Goal: Find contact information: Find contact information

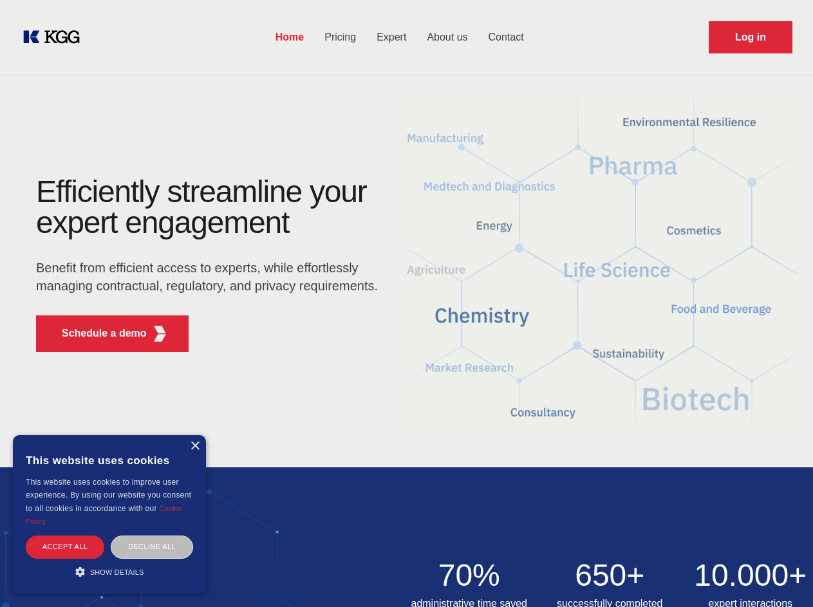
click at [406, 303] on div "Efficiently streamline your expert engagement Benefit from efficient access to …" at bounding box center [210, 269] width 391 height 186
click at [97, 334] on p "Schedule a demo" at bounding box center [104, 333] width 85 height 15
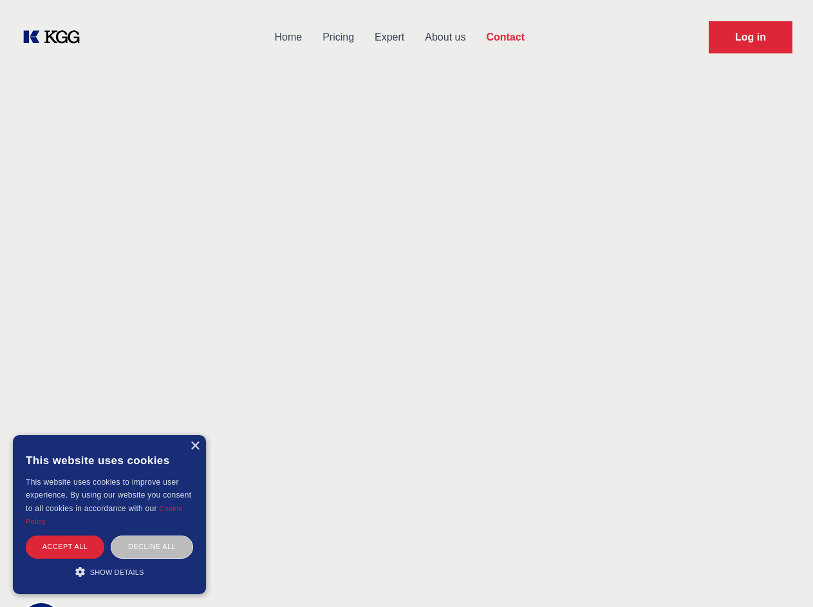
click at [194, 446] on div "× This website uses cookies This website uses cookies to improve user experienc…" at bounding box center [109, 514] width 193 height 159
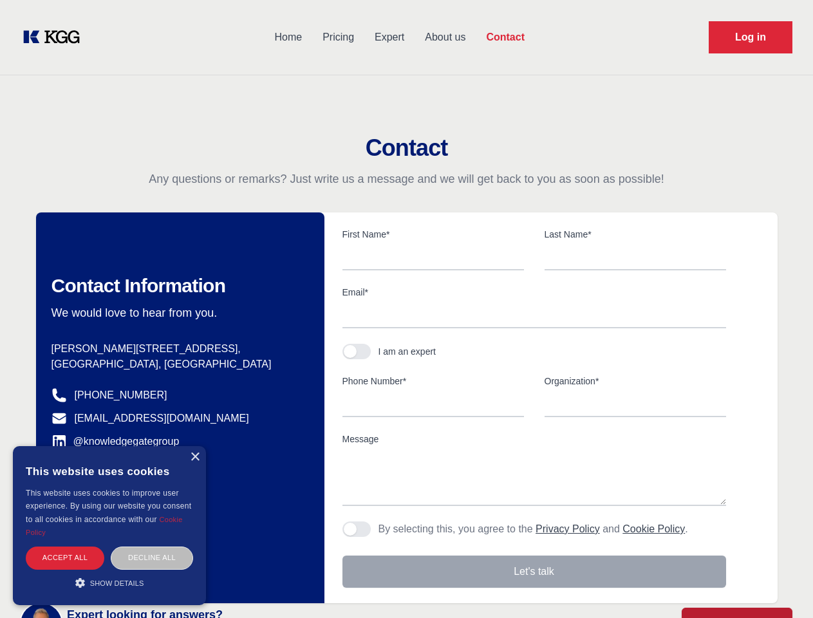
click at [65, 547] on div "Accept all" at bounding box center [65, 558] width 79 height 23
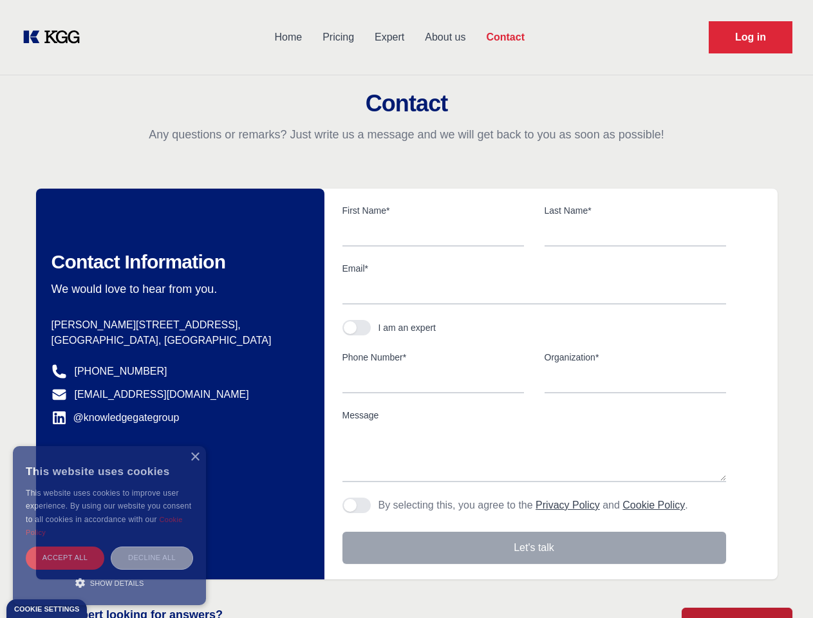
click at [152, 547] on div "Decline all" at bounding box center [152, 558] width 82 height 23
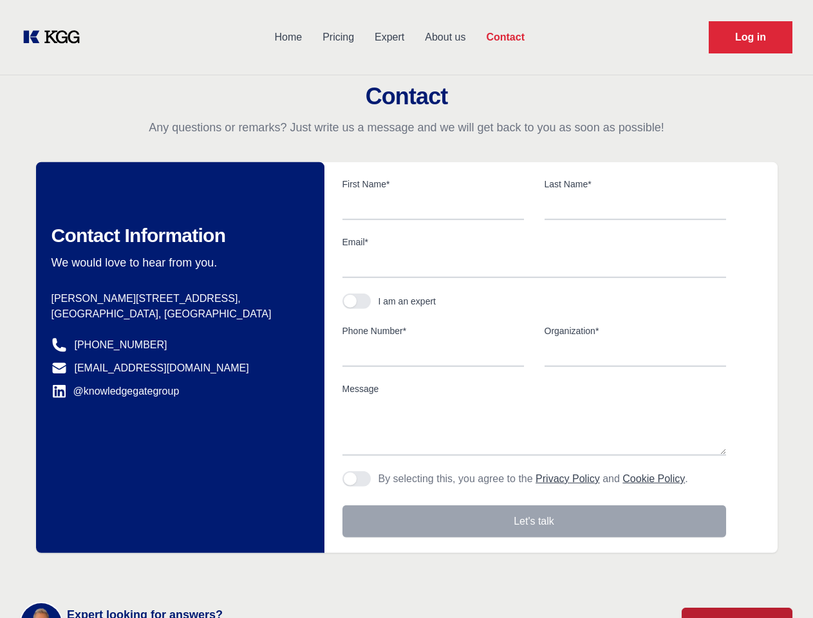
click at [109, 572] on main "Contact Any questions or remarks? Just write us a message and we will get back …" at bounding box center [406, 335] width 813 height 670
